Goal: Task Accomplishment & Management: Use online tool/utility

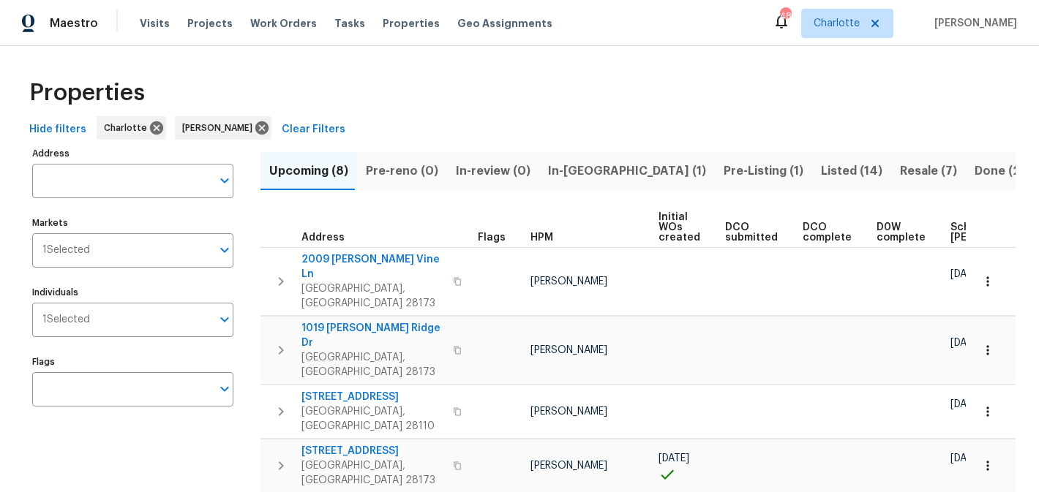
scroll to position [153, 0]
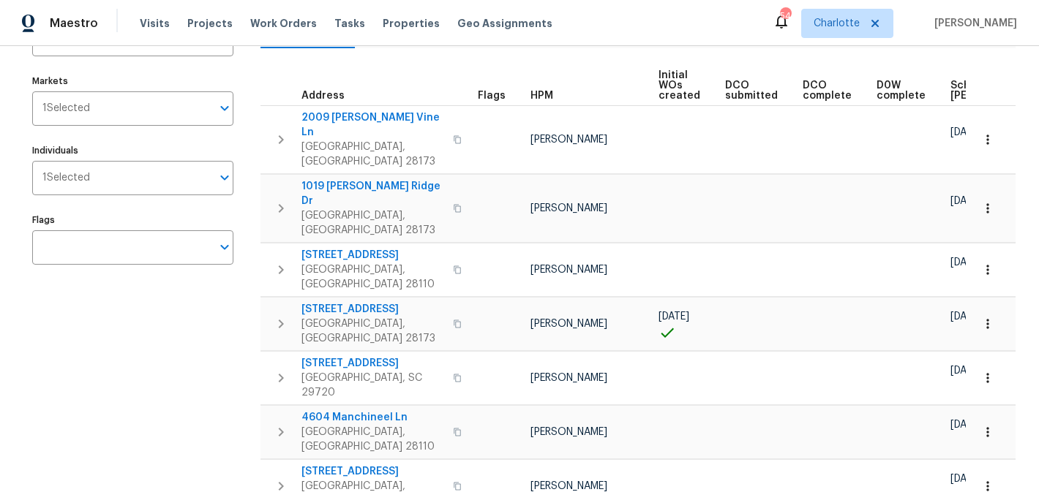
scroll to position [153, 0]
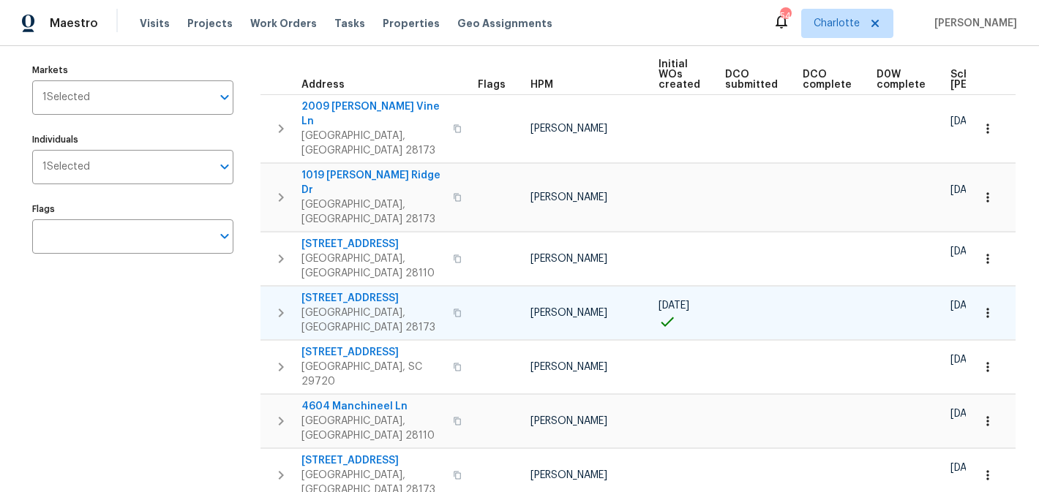
click at [349, 291] on span "2706 Gilead Ln" at bounding box center [372, 298] width 143 height 15
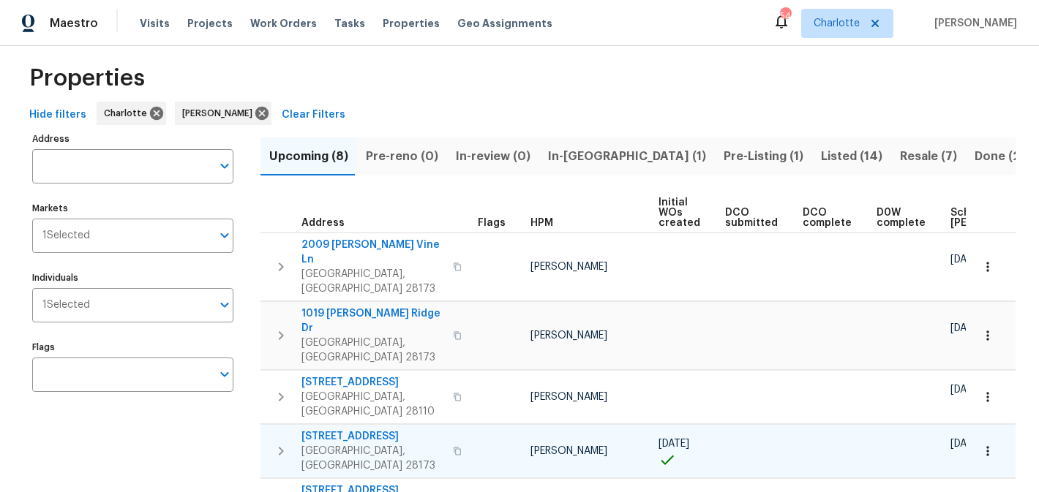
scroll to position [0, 0]
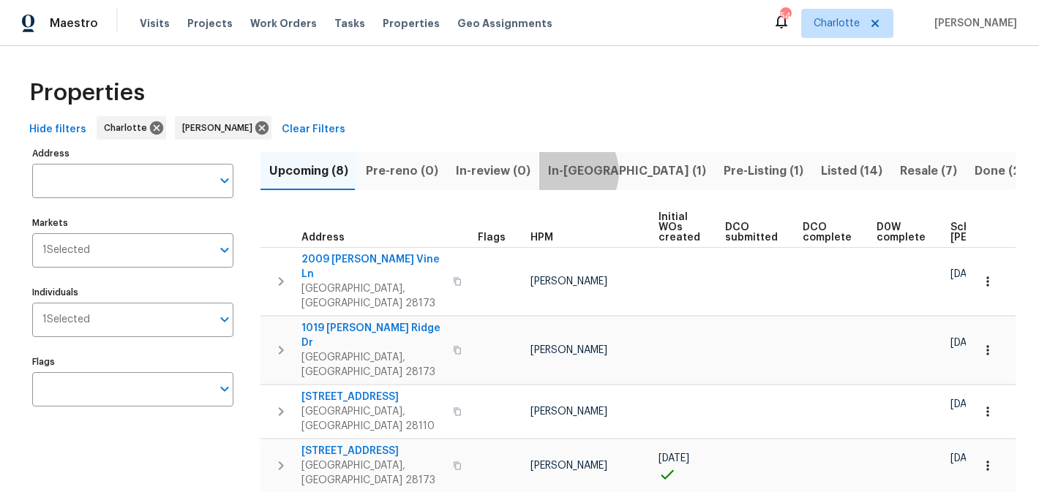
click at [556, 172] on span "In-reno (1)" at bounding box center [627, 171] width 158 height 20
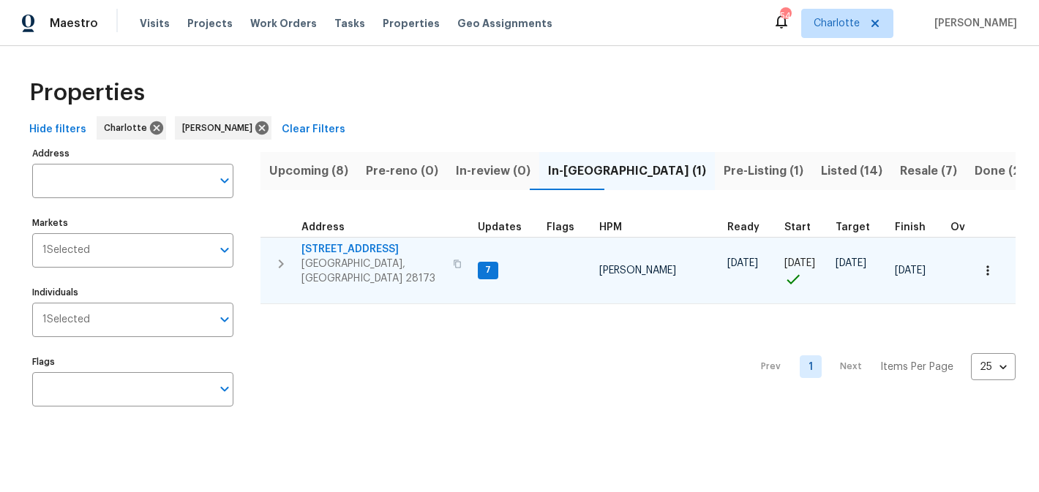
click at [358, 245] on span "2124 Majestic Poplar Dr" at bounding box center [372, 249] width 143 height 15
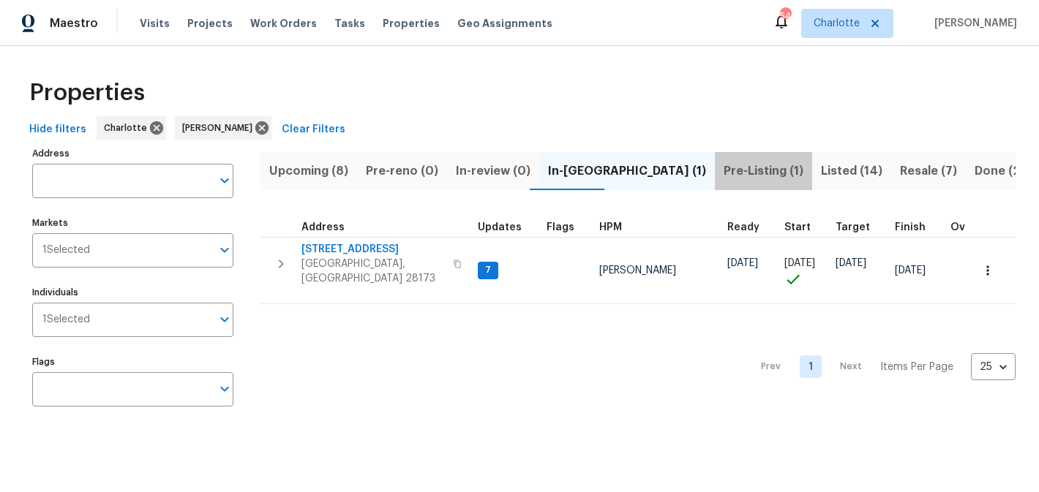
click at [723, 170] on span "Pre-Listing (1)" at bounding box center [763, 171] width 80 height 20
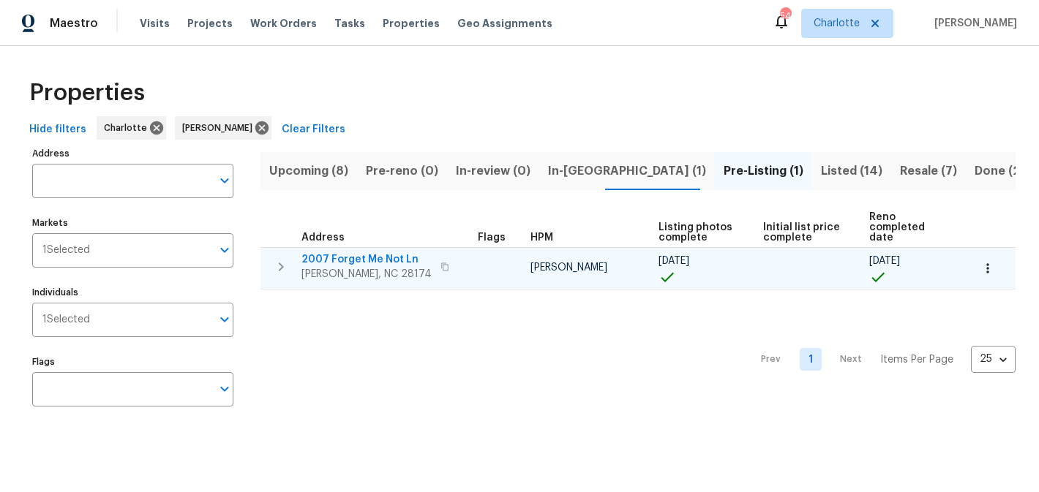
click at [324, 252] on span "2007 Forget Me Not Ln" at bounding box center [366, 259] width 130 height 15
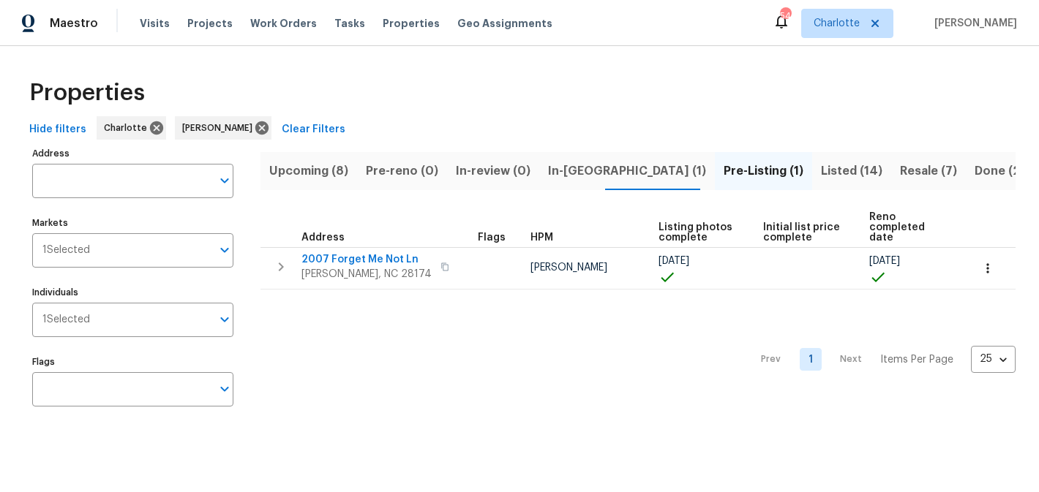
click at [821, 175] on span "Listed (14)" at bounding box center [851, 171] width 61 height 20
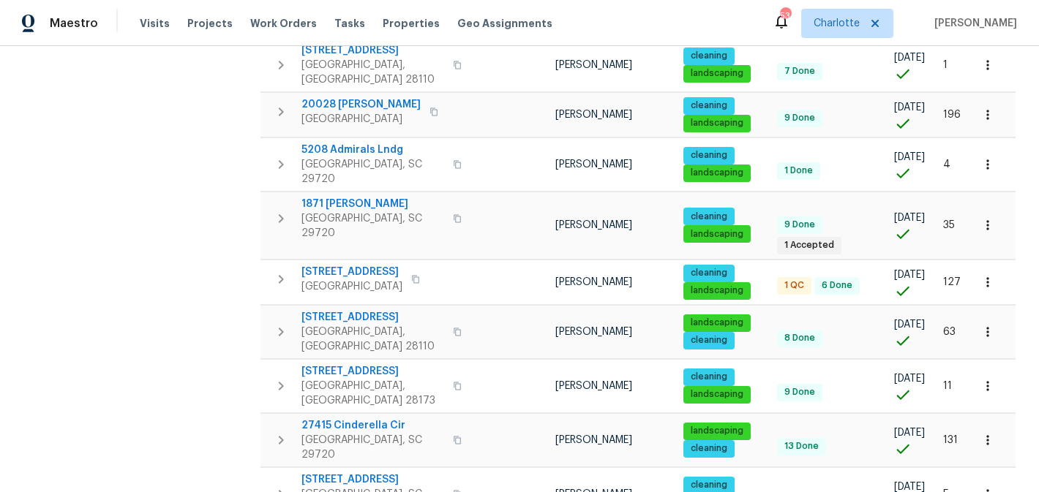
scroll to position [464, 0]
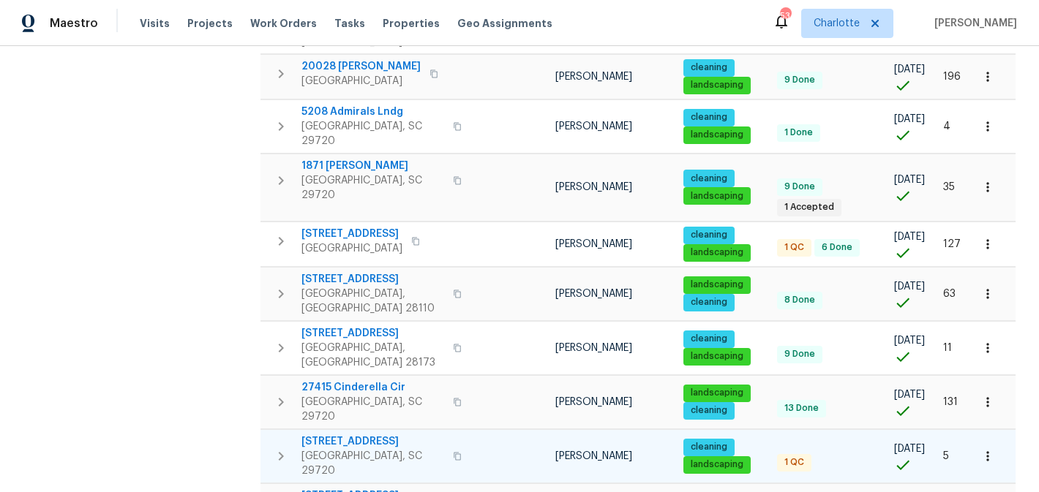
click at [339, 434] on span "10180 Lakeshore Dr" at bounding box center [372, 441] width 143 height 15
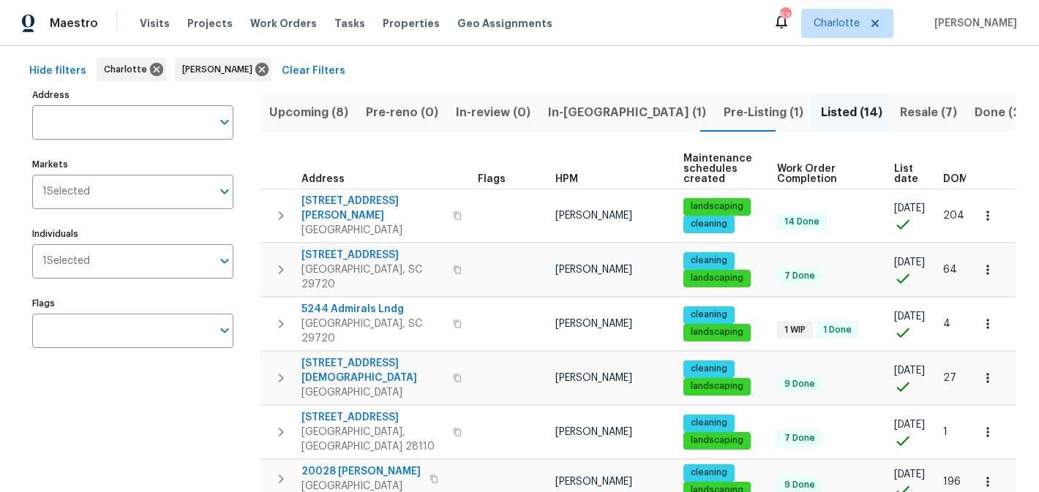
scroll to position [51, 0]
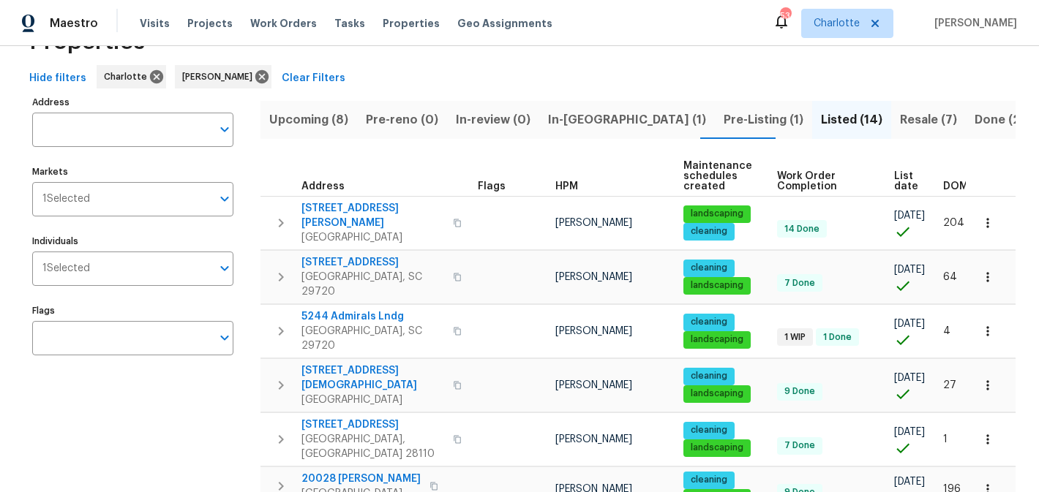
click at [900, 113] on span "Resale (7)" at bounding box center [928, 120] width 57 height 20
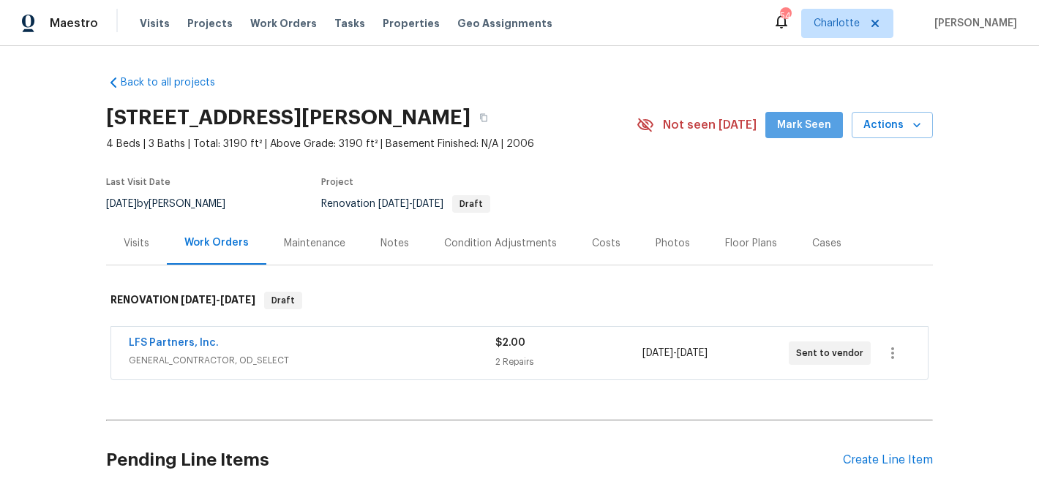
click at [824, 124] on span "Mark Seen" at bounding box center [804, 125] width 54 height 18
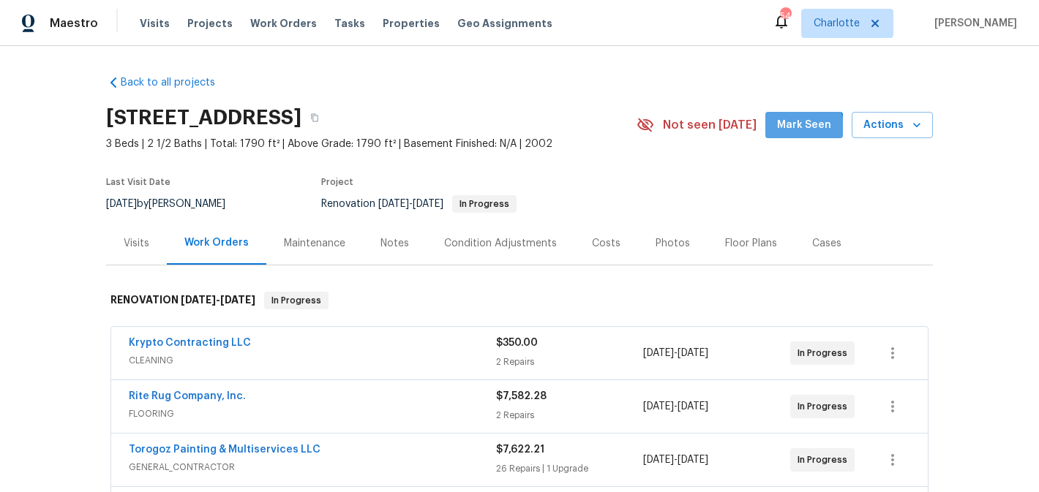
click at [803, 130] on span "Mark Seen" at bounding box center [804, 125] width 54 height 18
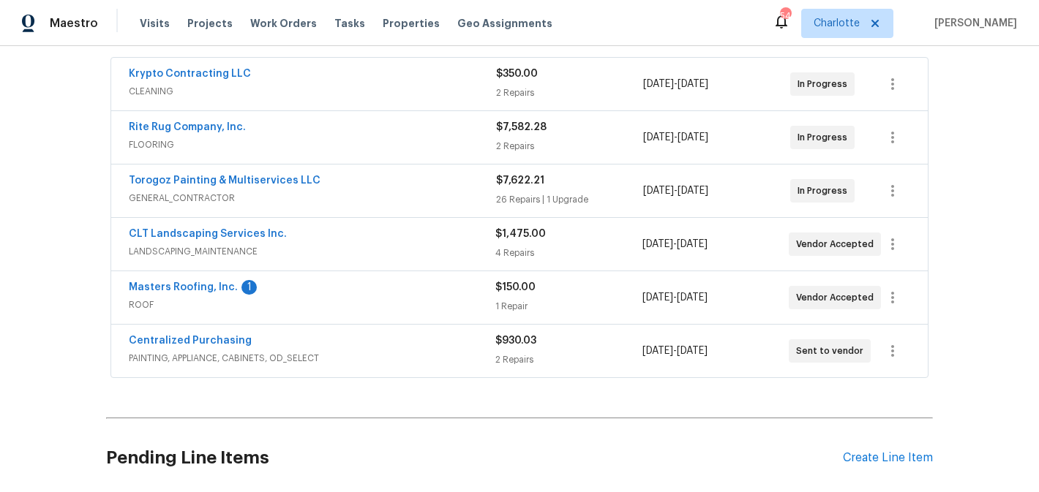
scroll to position [274, 0]
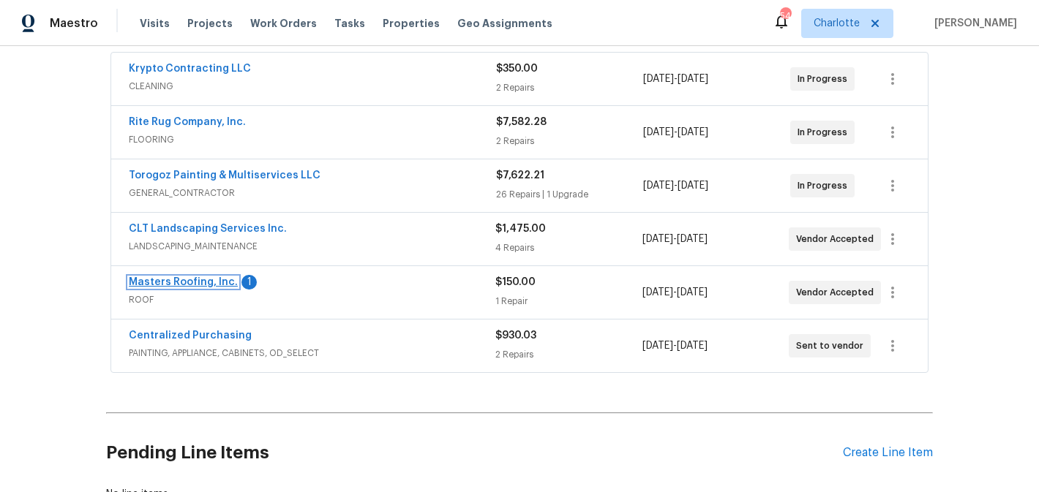
click at [151, 282] on link "Masters Roofing, Inc." at bounding box center [183, 282] width 109 height 10
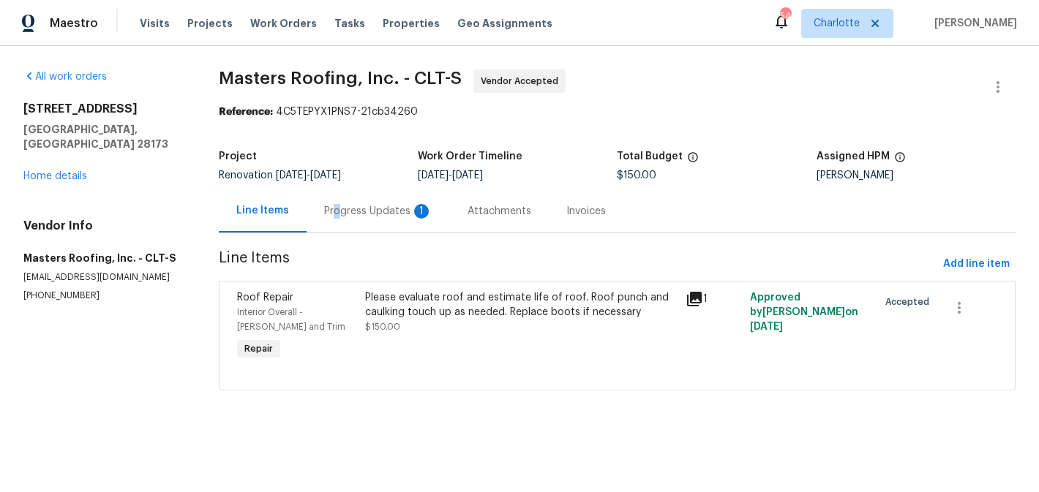
click at [339, 216] on div "Progress Updates 1" at bounding box center [378, 211] width 108 height 15
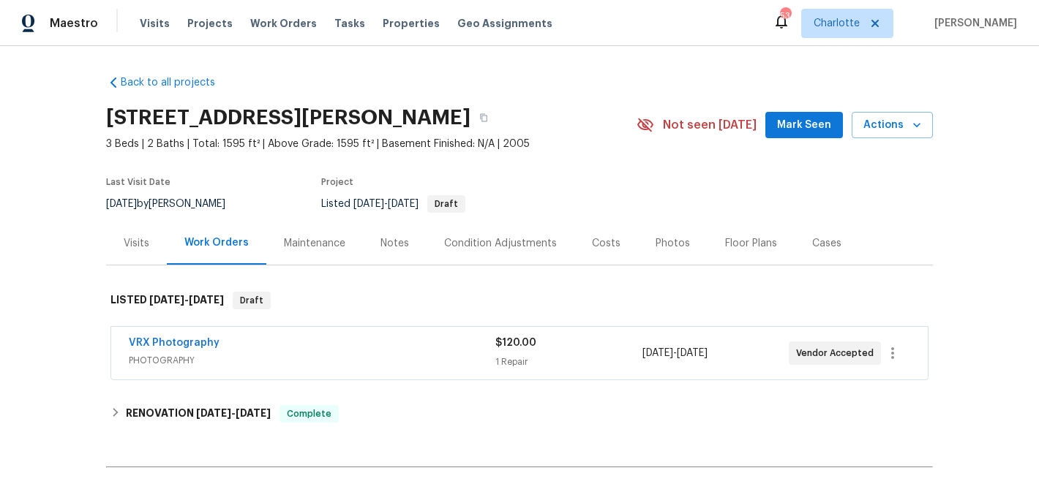
click at [794, 115] on button "Mark Seen" at bounding box center [804, 125] width 78 height 27
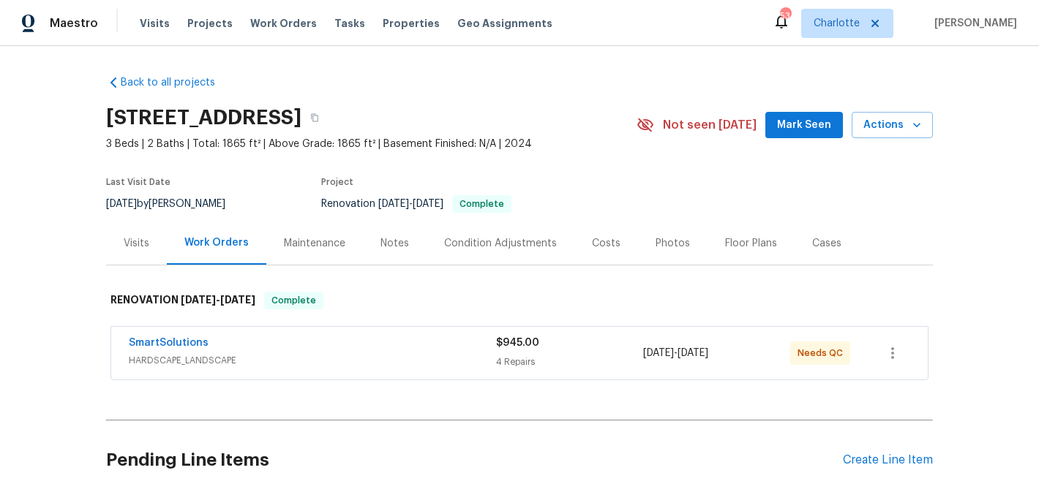
click at [784, 130] on span "Mark Seen" at bounding box center [804, 125] width 54 height 18
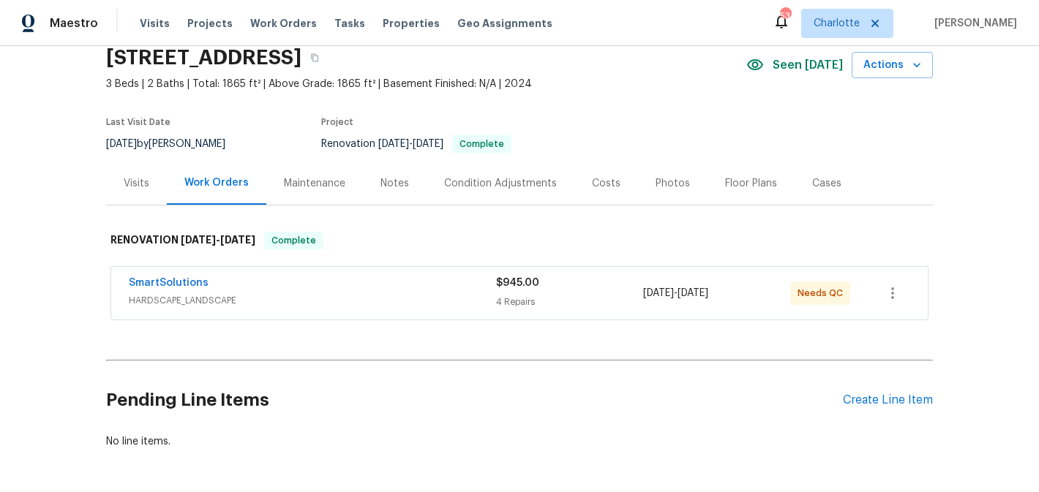
scroll to position [116, 0]
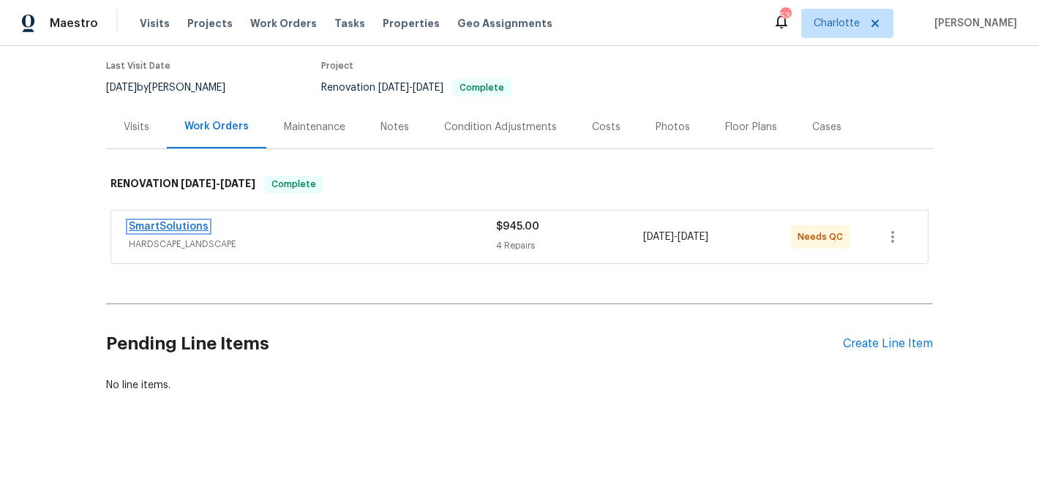
click at [154, 227] on link "SmartSolutions" at bounding box center [169, 227] width 80 height 10
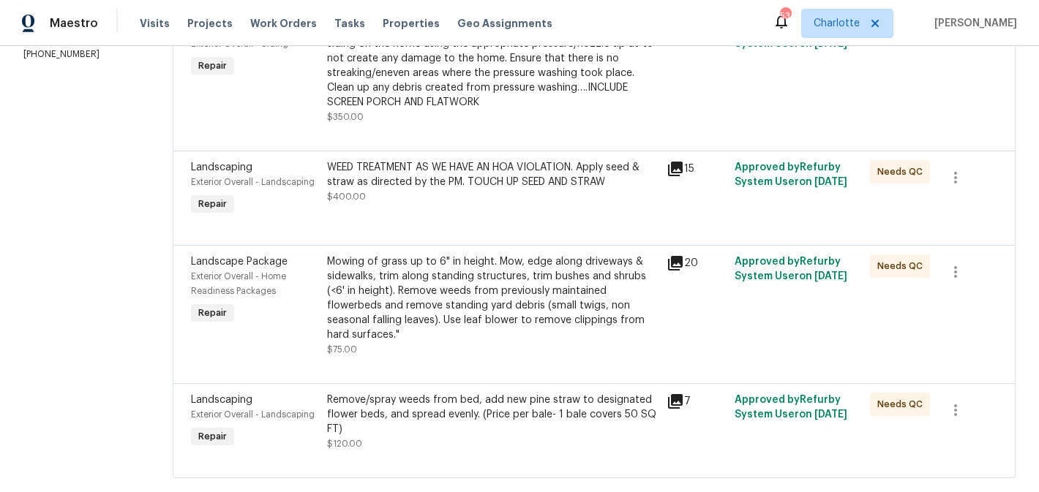
scroll to position [297, 0]
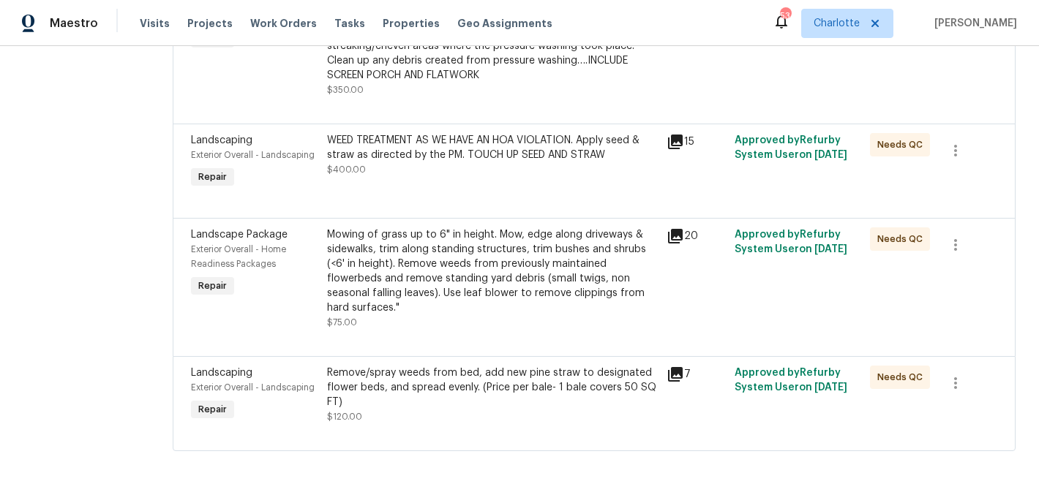
click at [505, 279] on div "Mowing of grass up to 6" in height. Mow, edge along driveways & sidewalks, trim…" at bounding box center [492, 271] width 331 height 88
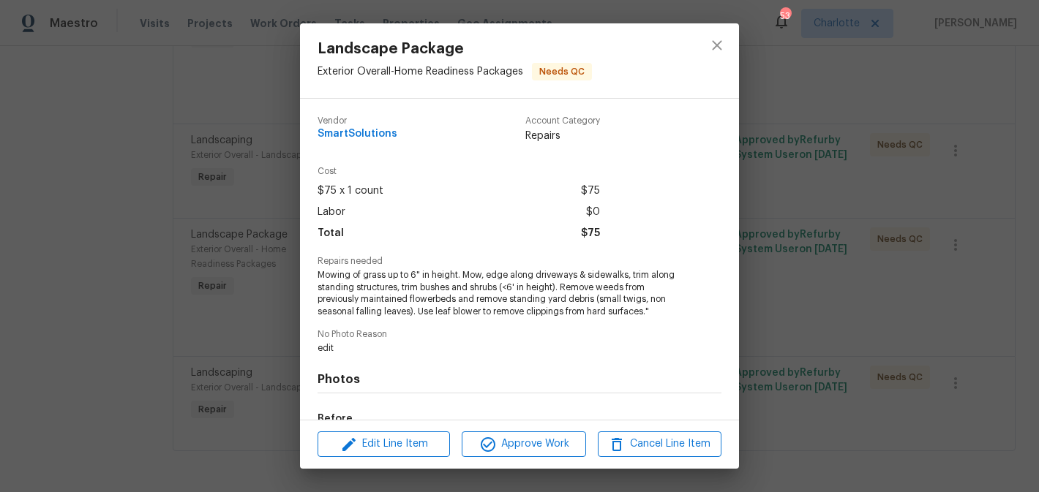
scroll to position [181, 0]
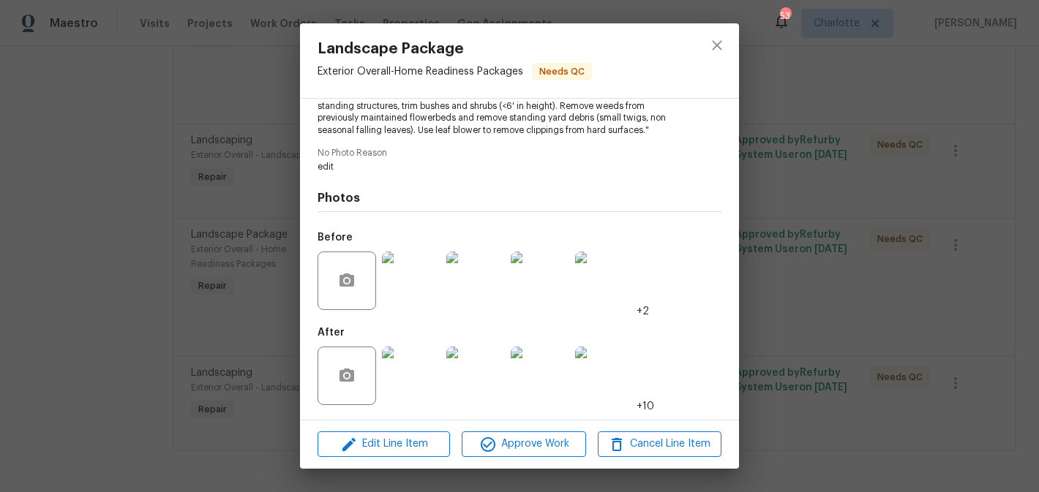
click at [414, 377] on img at bounding box center [411, 376] width 59 height 59
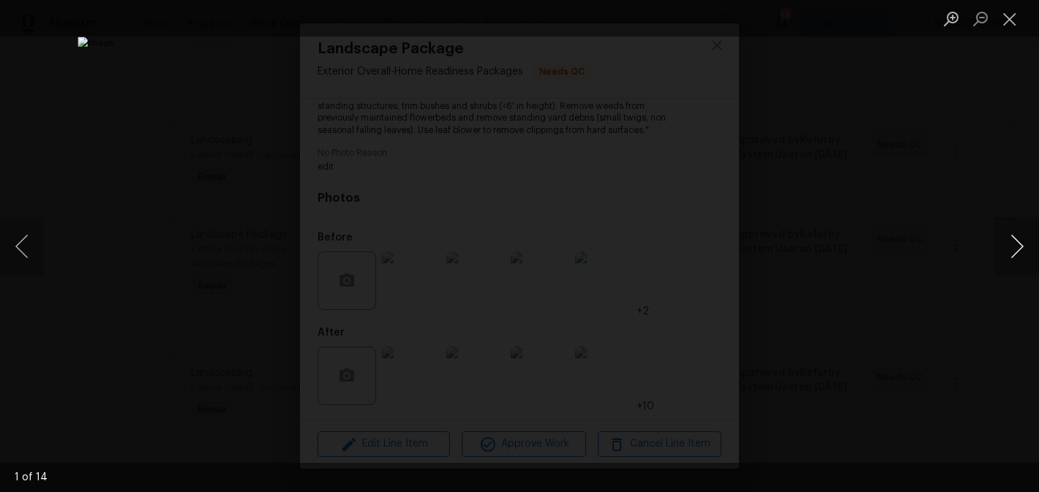
click at [1035, 244] on button "Next image" at bounding box center [1017, 246] width 44 height 59
click at [1029, 244] on button "Next image" at bounding box center [1017, 246] width 44 height 59
click at [1028, 244] on button "Next image" at bounding box center [1017, 246] width 44 height 59
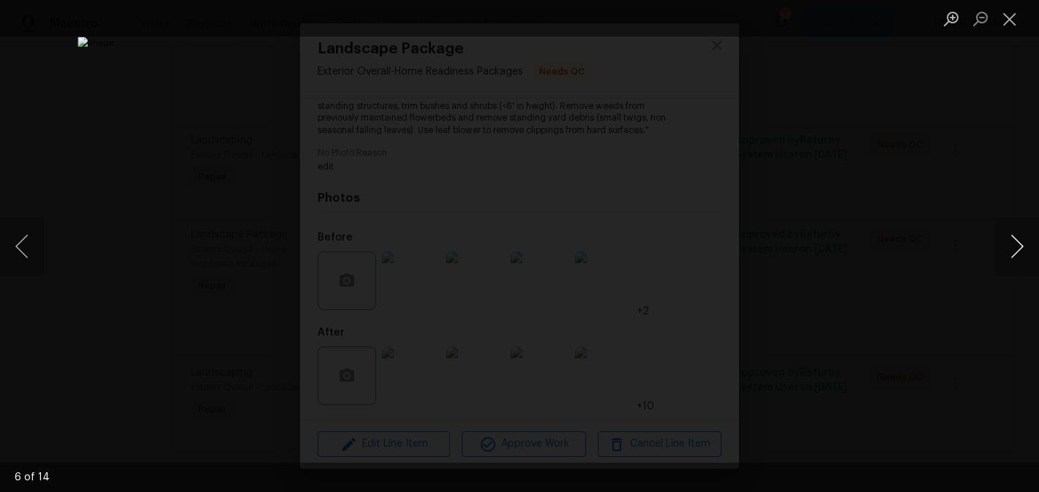
click at [1028, 244] on button "Next image" at bounding box center [1017, 246] width 44 height 59
click at [1003, 20] on button "Close lightbox" at bounding box center [1009, 19] width 29 height 26
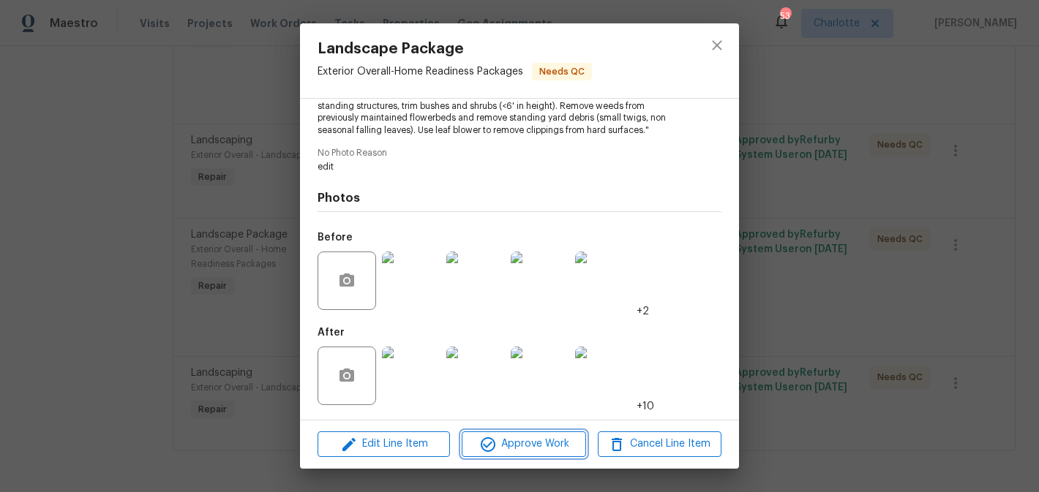
click at [539, 442] on span "Approve Work" at bounding box center [523, 444] width 115 height 18
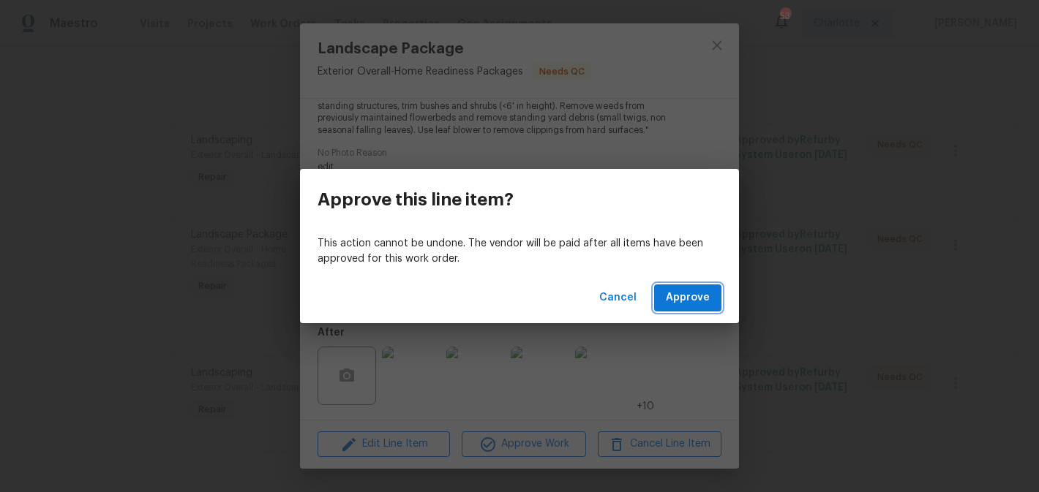
click at [685, 293] on span "Approve" at bounding box center [688, 298] width 44 height 18
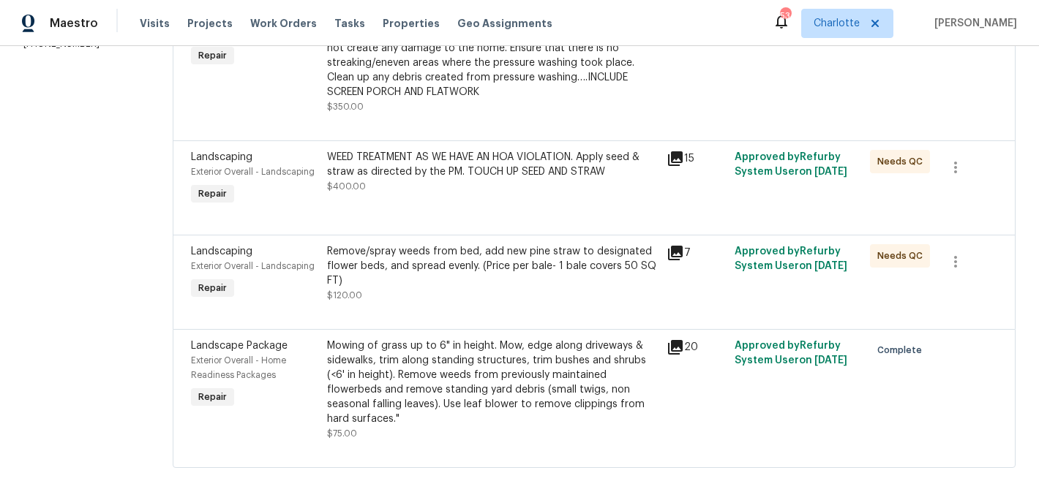
scroll to position [276, 0]
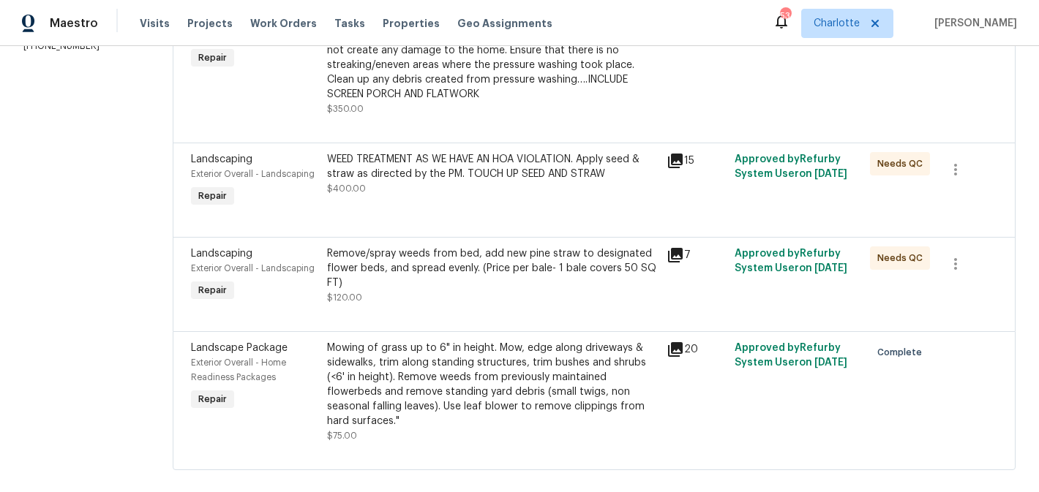
click at [521, 267] on div "Remove/spray weeds from bed, add new pine straw to designated flower beds, and …" at bounding box center [492, 268] width 331 height 44
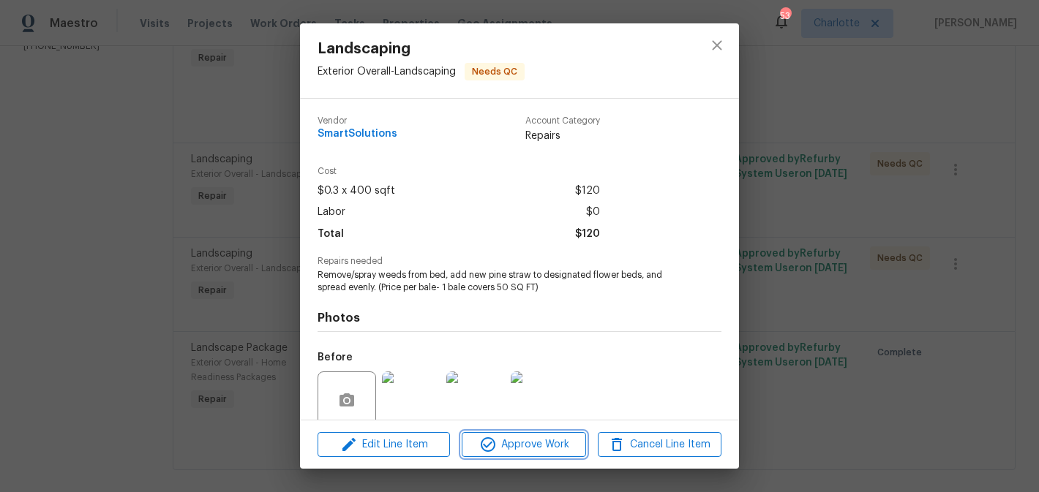
click at [549, 439] on span "Approve Work" at bounding box center [523, 445] width 115 height 18
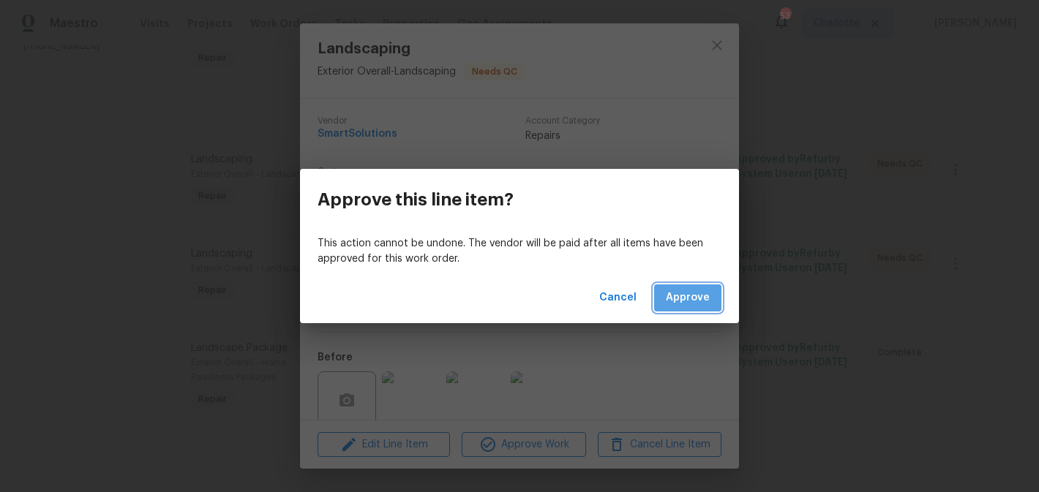
click at [673, 289] on span "Approve" at bounding box center [688, 298] width 44 height 18
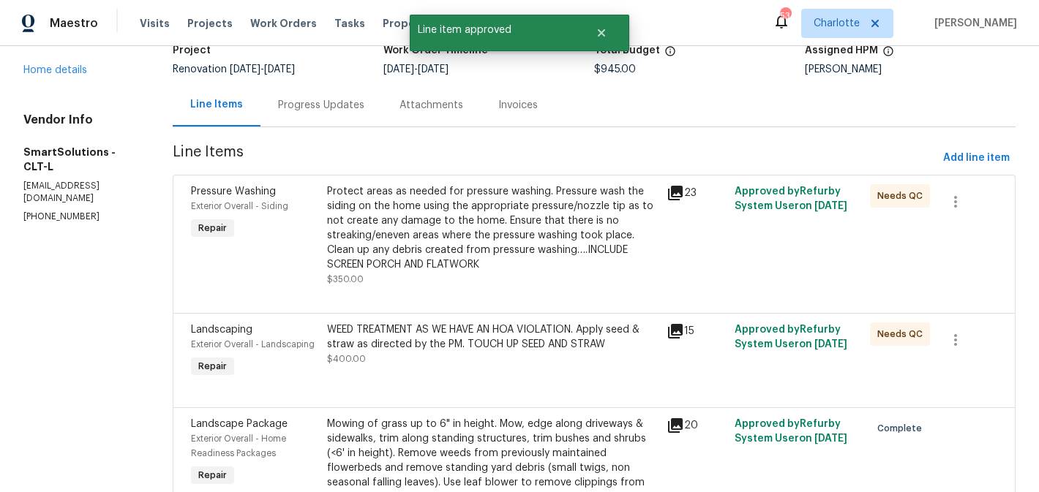
scroll to position [88, 0]
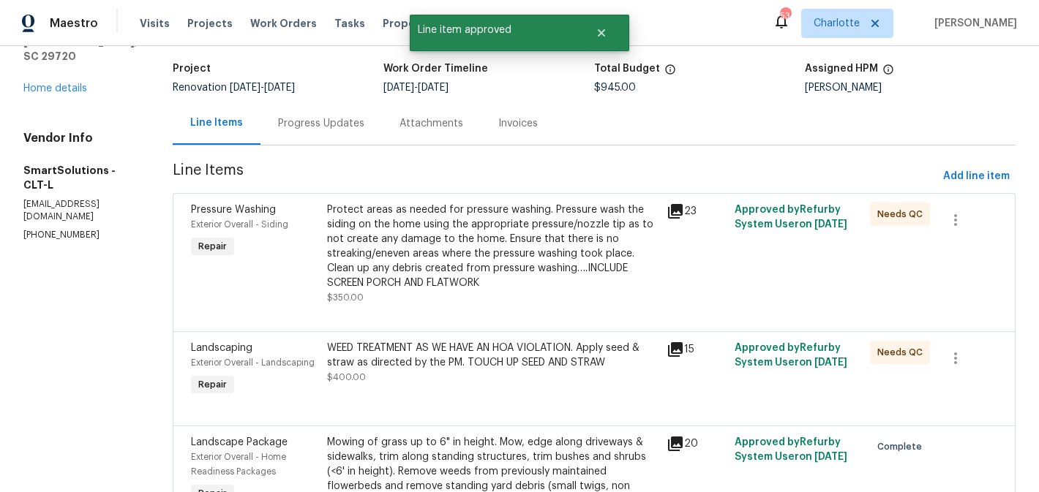
click at [502, 233] on div "Protect areas as needed for pressure washing. Pressure wash the siding on the h…" at bounding box center [492, 247] width 331 height 88
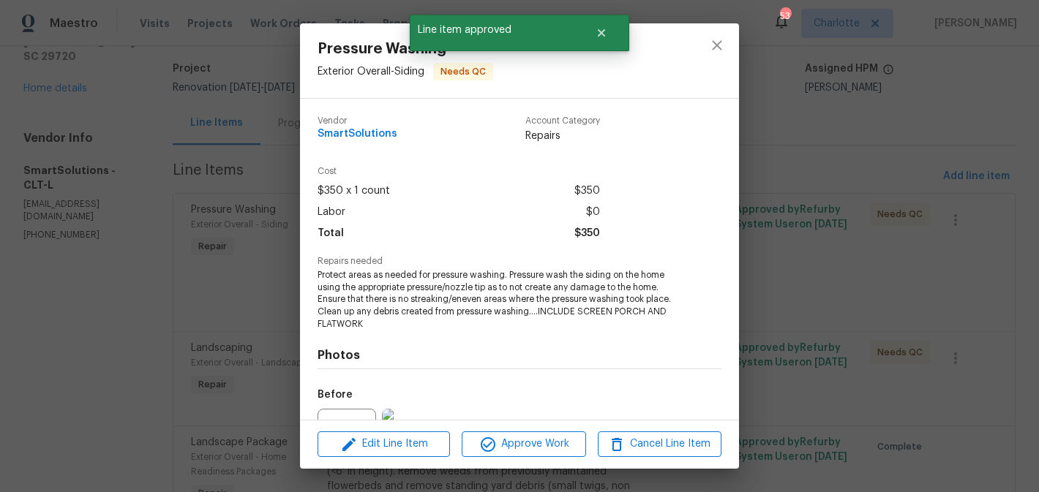
scroll to position [157, 0]
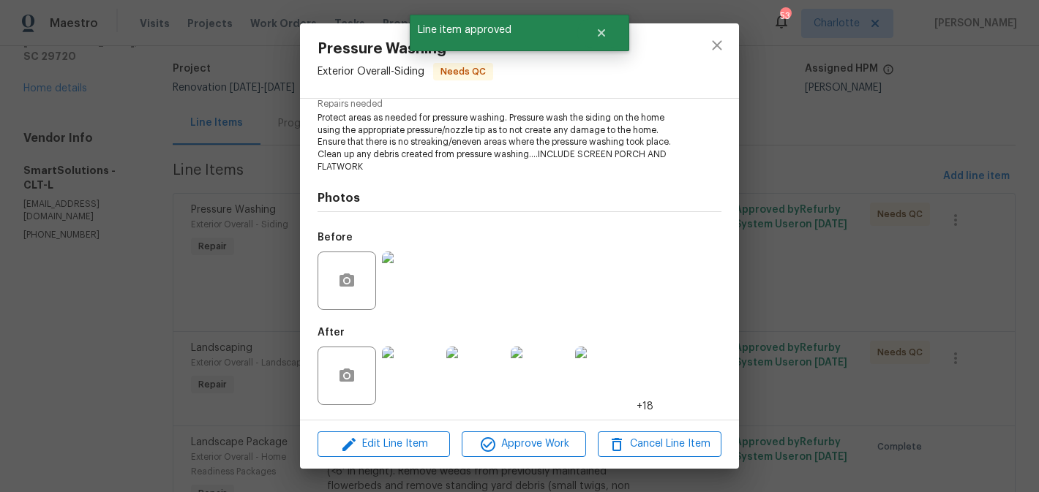
click at [429, 393] on img at bounding box center [411, 376] width 59 height 59
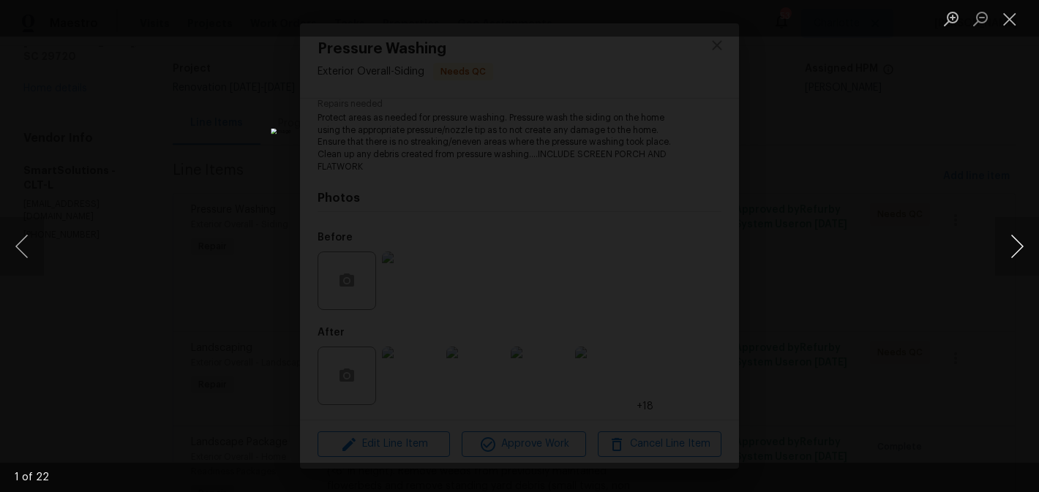
click at [1023, 248] on button "Next image" at bounding box center [1017, 246] width 44 height 59
click at [1022, 248] on button "Next image" at bounding box center [1017, 246] width 44 height 59
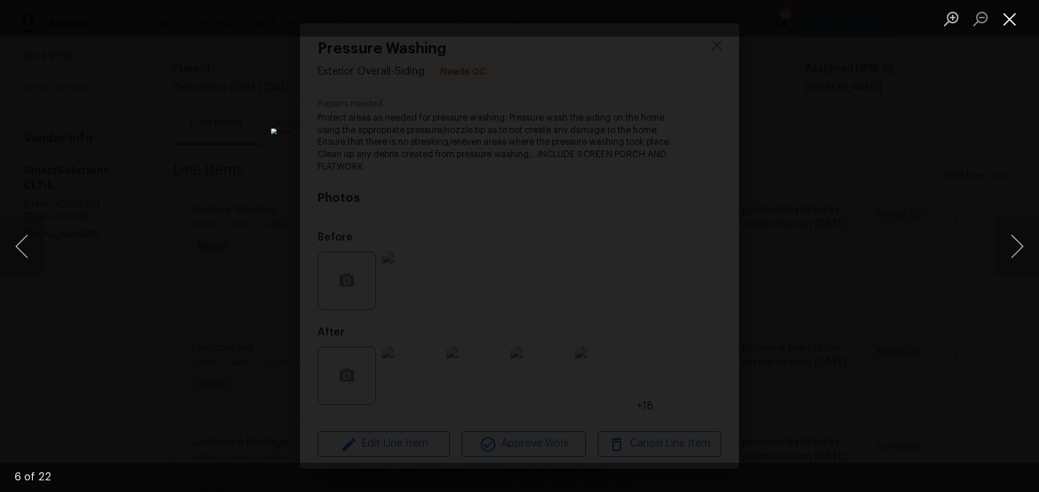
click at [1015, 15] on button "Close lightbox" at bounding box center [1009, 19] width 29 height 26
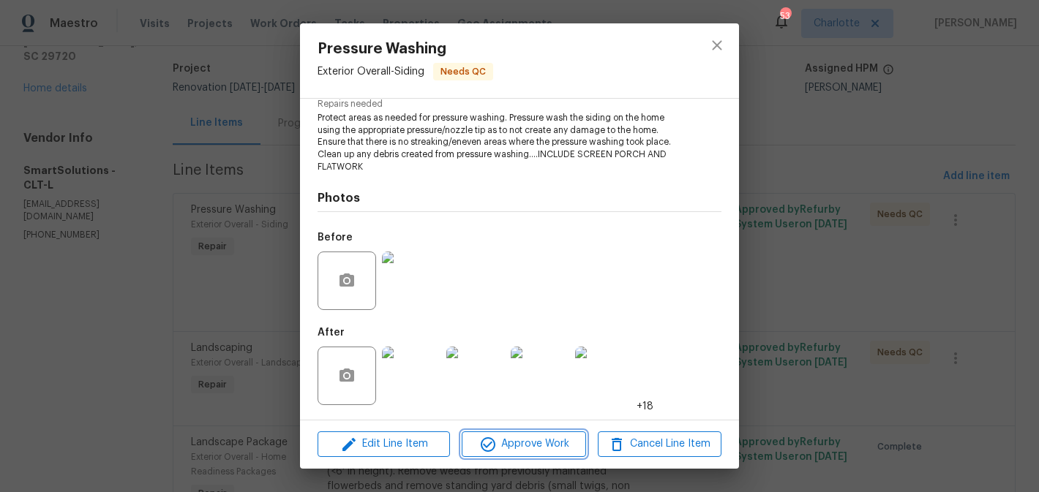
click at [549, 446] on span "Approve Work" at bounding box center [523, 444] width 115 height 18
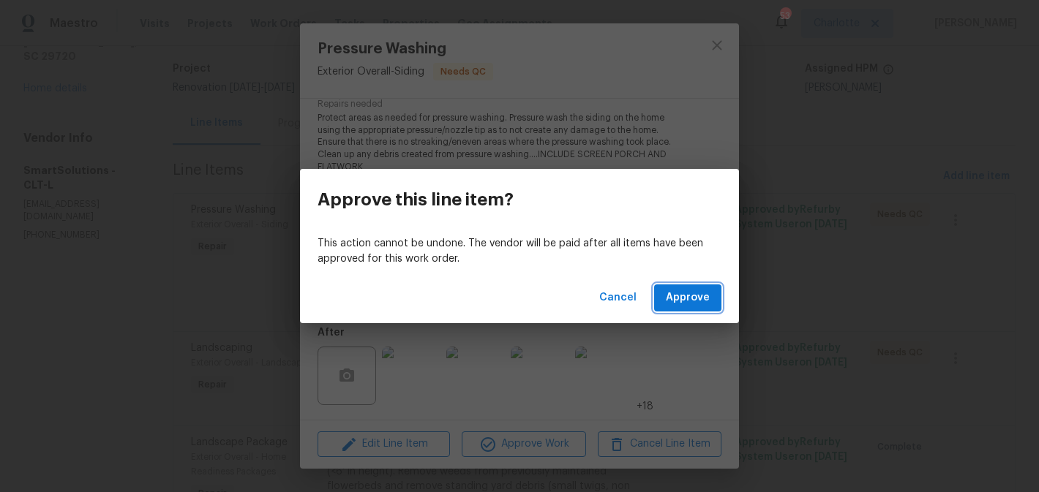
click at [683, 304] on span "Approve" at bounding box center [688, 298] width 44 height 18
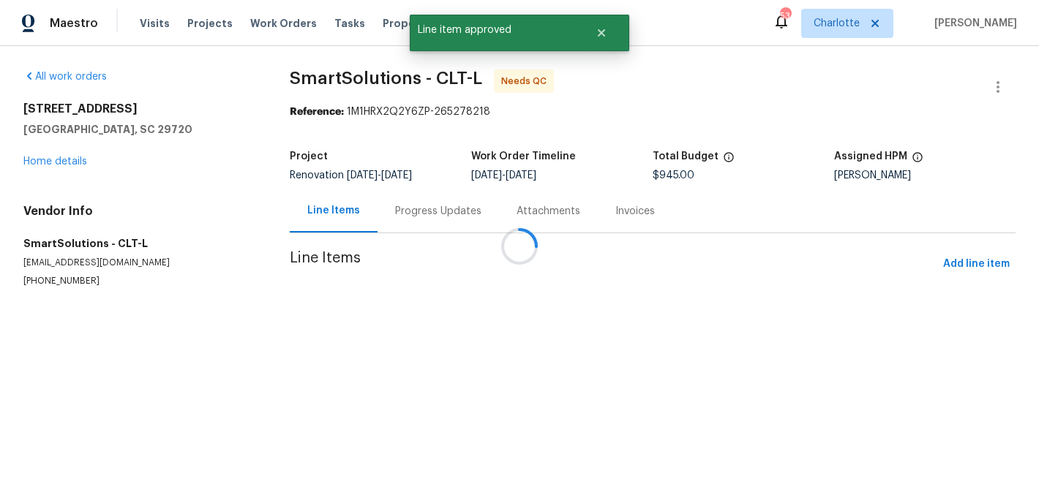
scroll to position [0, 0]
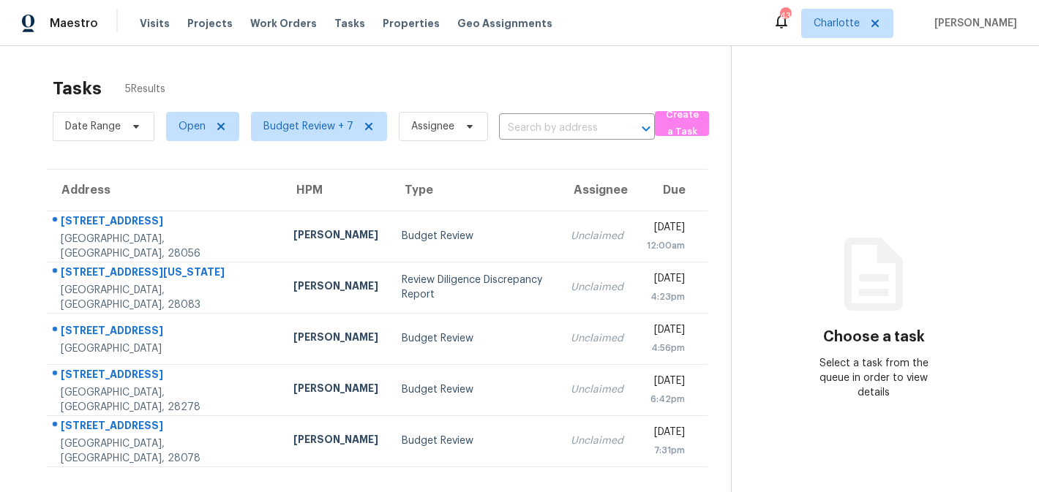
scroll to position [46, 0]
